Goal: Information Seeking & Learning: Learn about a topic

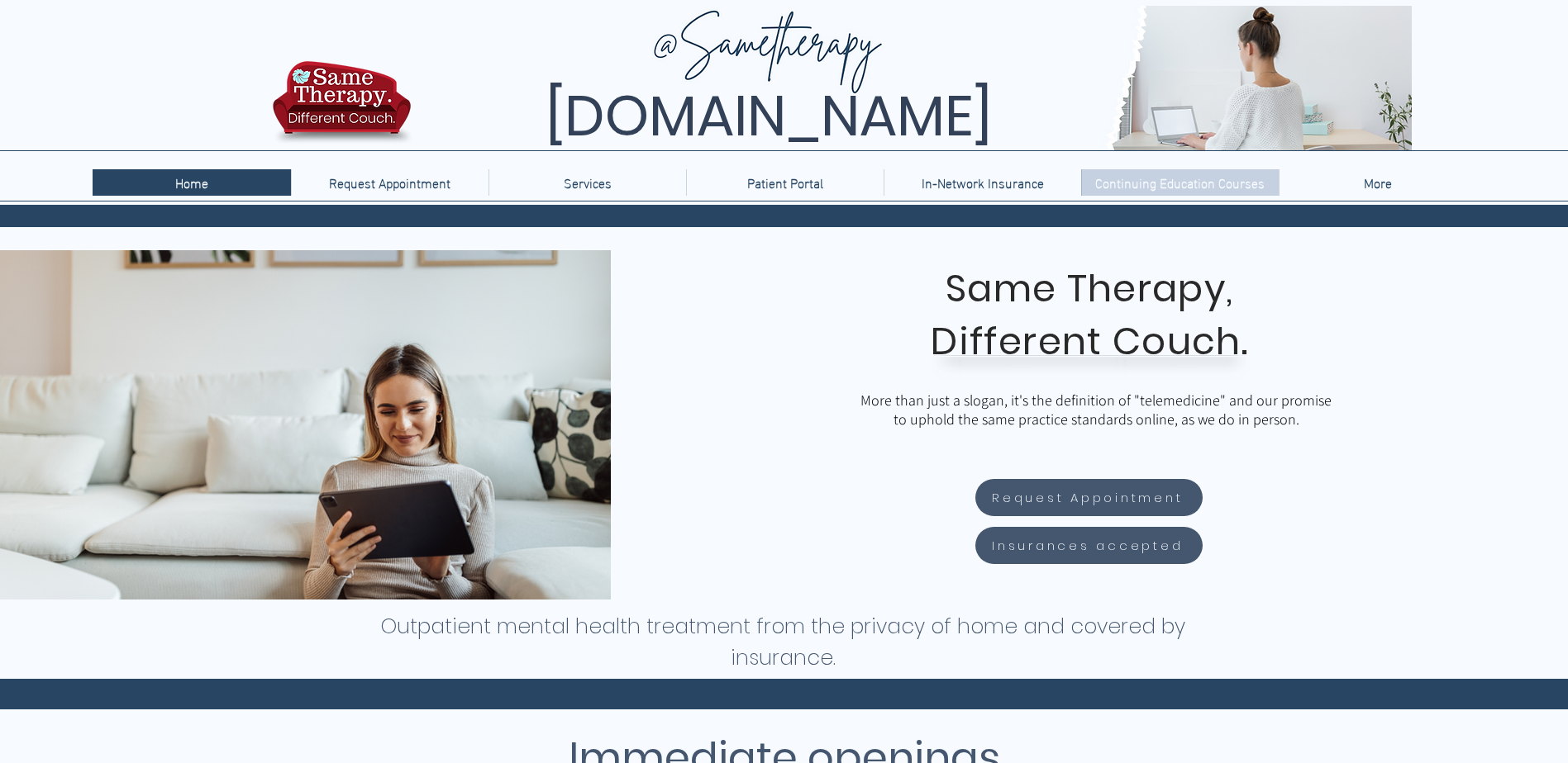
click at [1114, 184] on p "Continuing Education Courses" at bounding box center [1179, 182] width 186 height 26
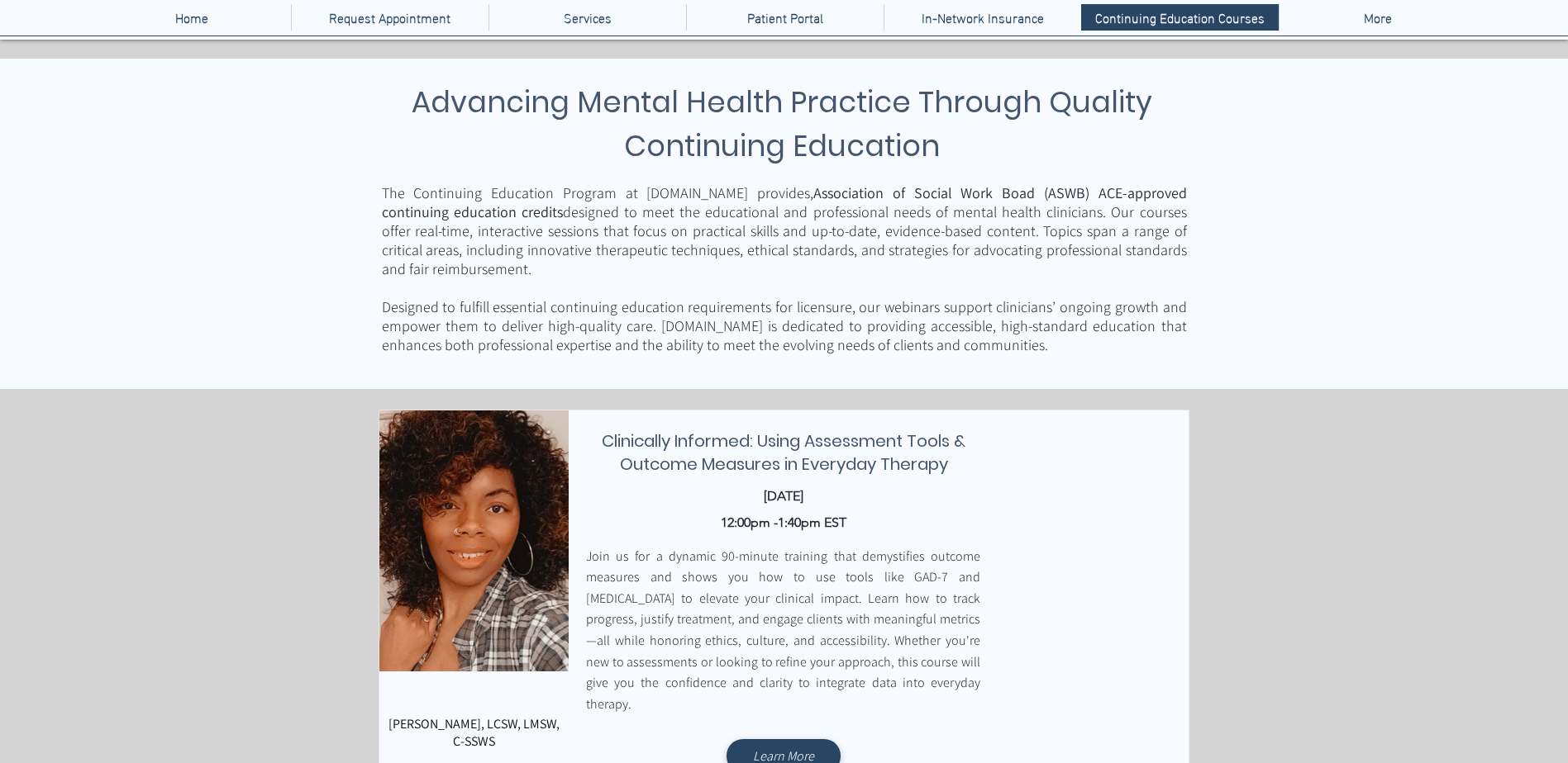
click at [713, 456] on span "Clinically Informed: Using Assessment Tools & Outcome Measures in Everyday Ther…" at bounding box center [783, 453] width 363 height 47
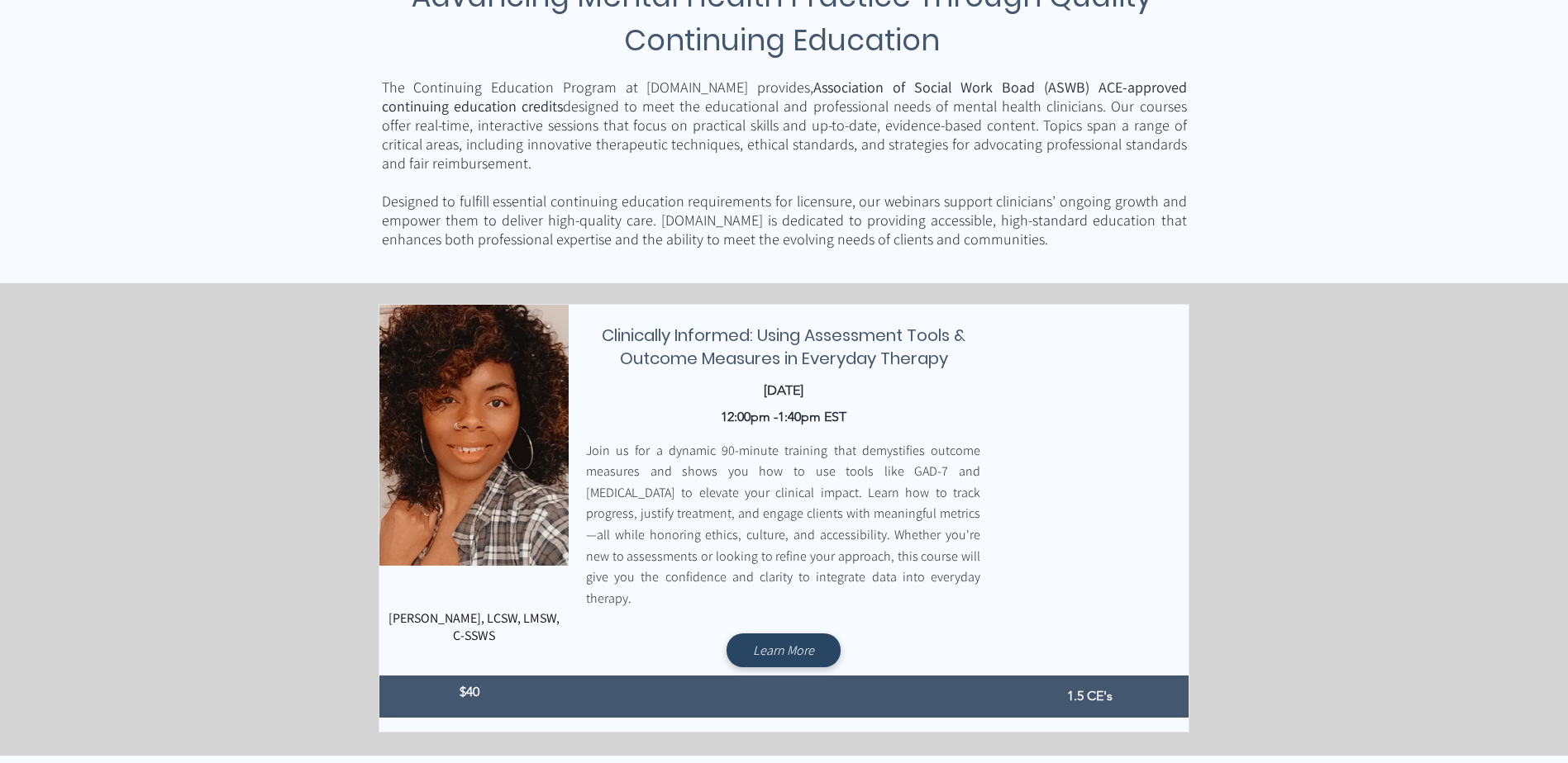
scroll to position [331, 0]
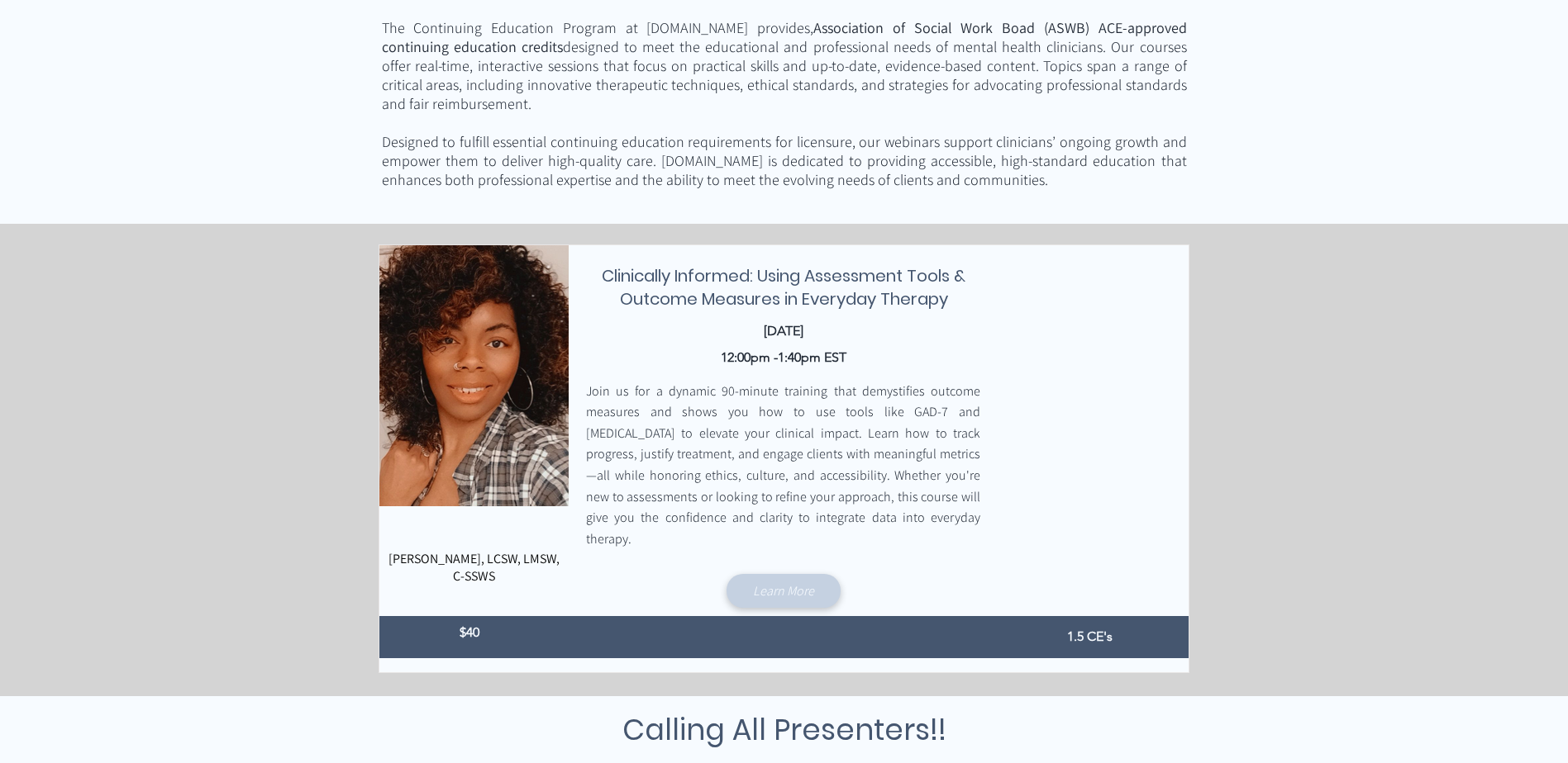
click at [778, 583] on span "Learn More" at bounding box center [783, 591] width 61 height 18
